Goal: Communication & Community: Answer question/provide support

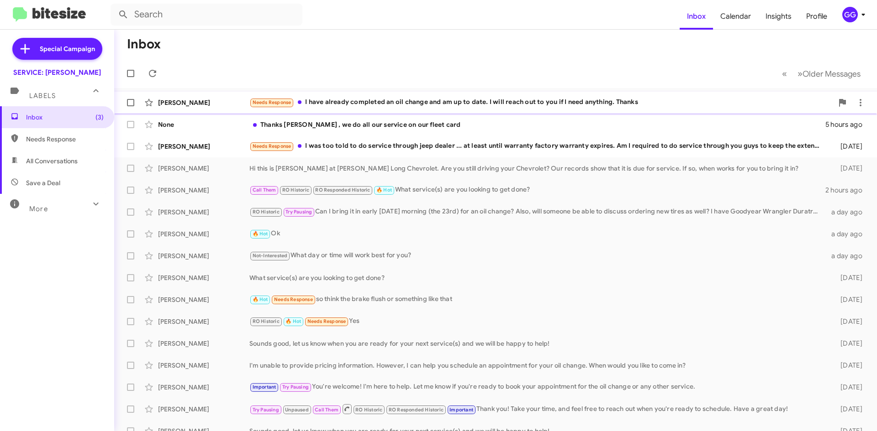
click at [490, 105] on div "Needs Response I have already completed an oil change and am up to date. I will…" at bounding box center [540, 102] width 583 height 11
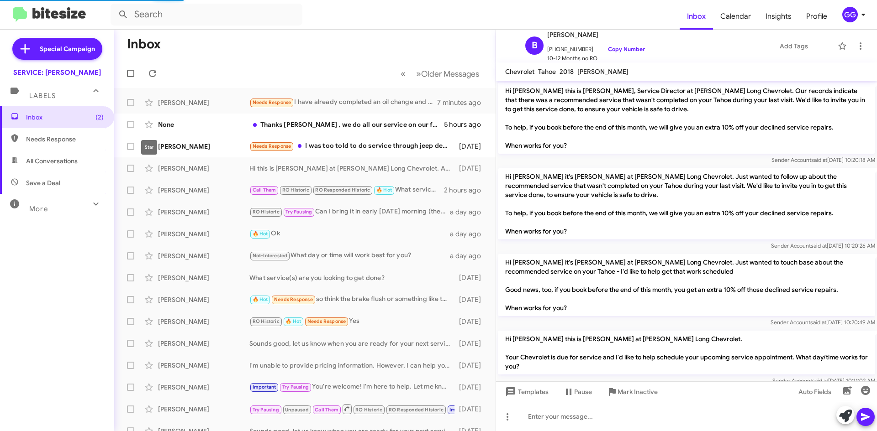
scroll to position [485, 0]
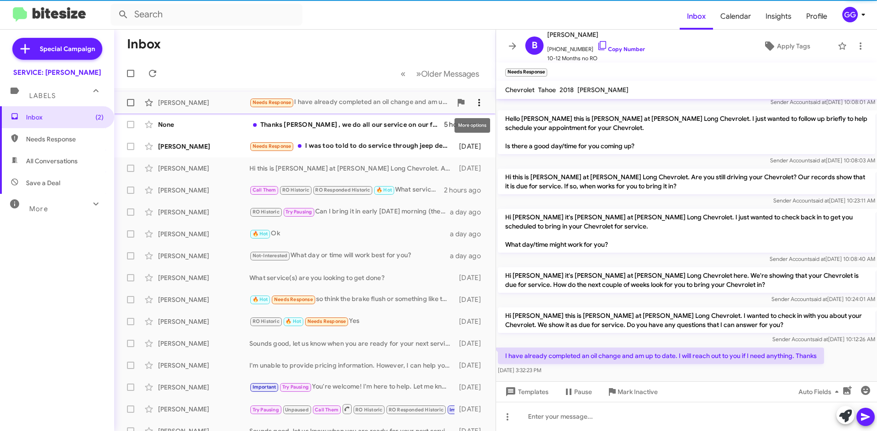
click at [474, 101] on icon at bounding box center [478, 102] width 11 height 11
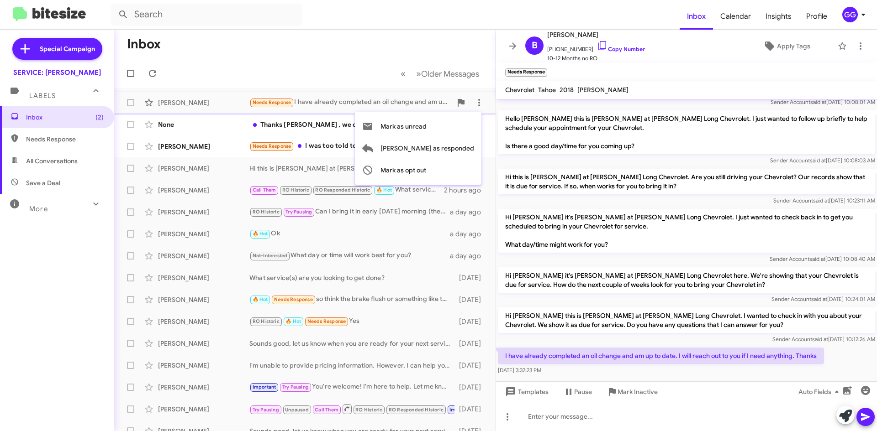
click at [841, 417] on div at bounding box center [438, 215] width 877 height 431
click at [841, 417] on icon at bounding box center [845, 416] width 13 height 13
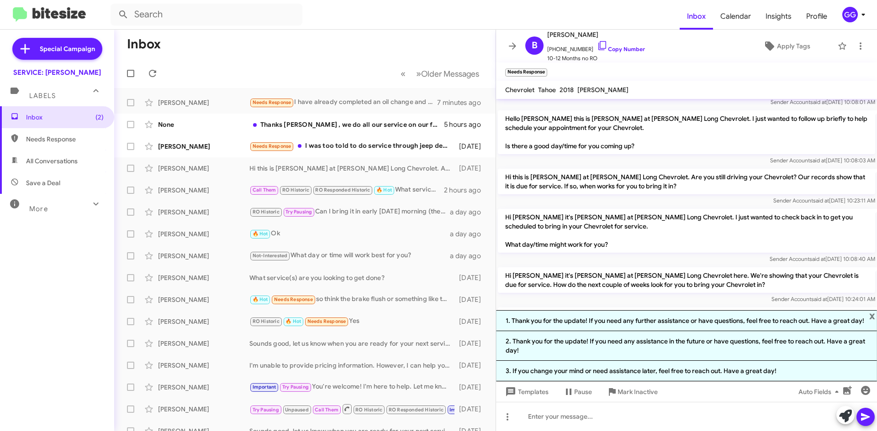
click at [661, 347] on li "2. Thank you for the update! If you need any assistance in the future or have q…" at bounding box center [686, 346] width 381 height 30
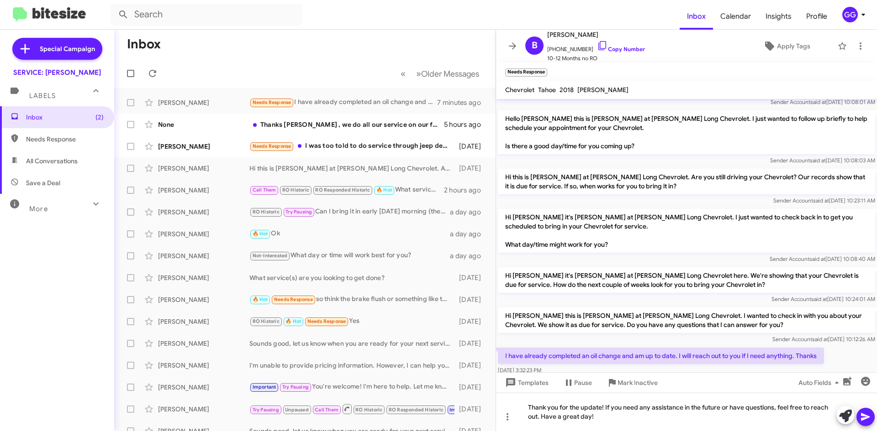
click at [869, 419] on icon at bounding box center [865, 417] width 11 height 11
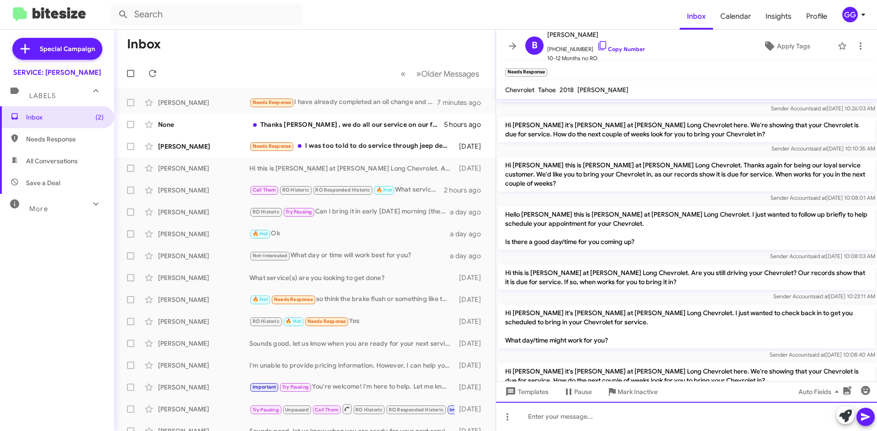
scroll to position [546, 0]
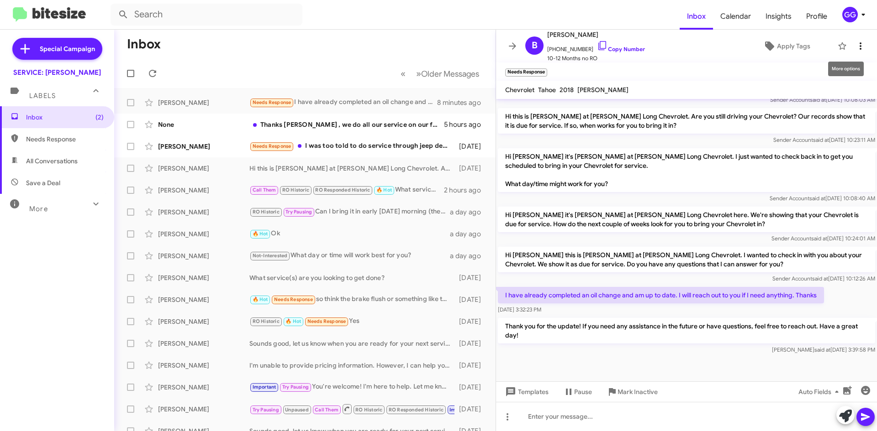
click at [857, 47] on icon at bounding box center [860, 46] width 11 height 11
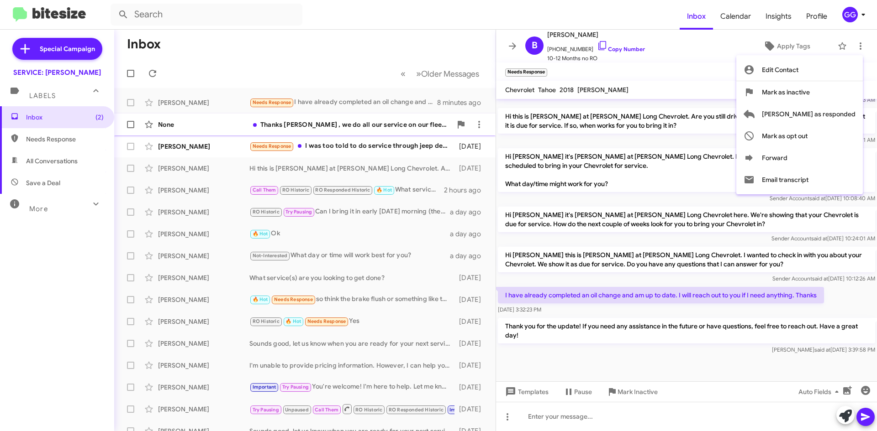
click at [814, 118] on span "Mark as responded" at bounding box center [809, 114] width 94 height 22
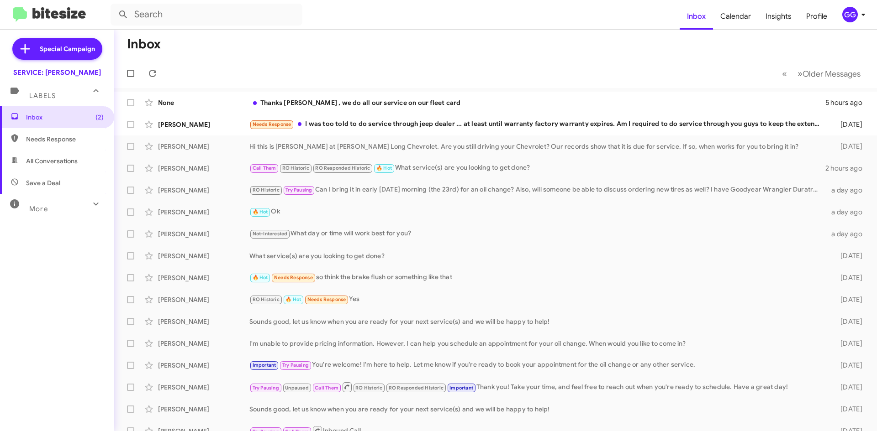
click at [70, 136] on span "Needs Response" at bounding box center [65, 139] width 78 height 9
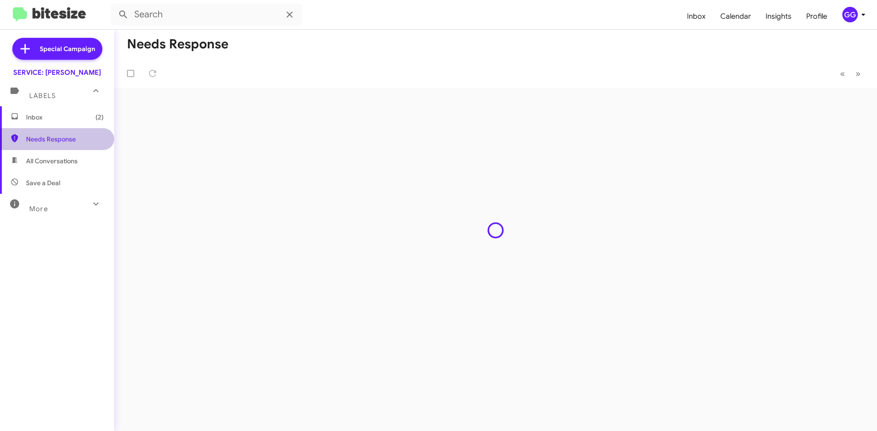
type input "in:needs-response"
